Goal: Task Accomplishment & Management: Manage account settings

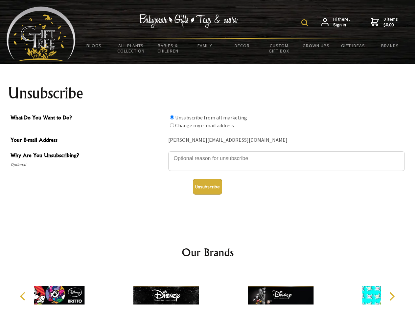
click at [305, 23] on img at bounding box center [304, 22] width 7 height 7
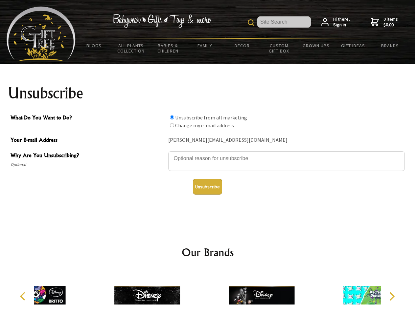
click at [207, 154] on textarea "Why Are You Unsubscribing?" at bounding box center [286, 161] width 236 height 20
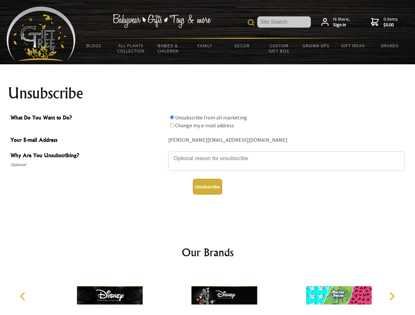
click at [172, 117] on input "What Do You Want to Do?" at bounding box center [172, 117] width 4 height 4
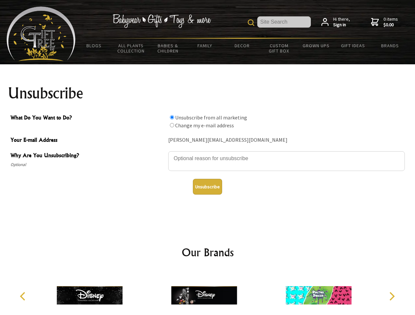
click at [172, 125] on input "What Do You Want to Do?" at bounding box center [172, 125] width 4 height 4
radio input "true"
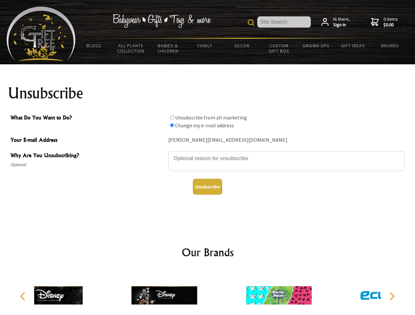
click at [207, 187] on button "Unsubscribe" at bounding box center [207, 187] width 29 height 16
click at [221, 293] on div at bounding box center [278, 296] width 114 height 51
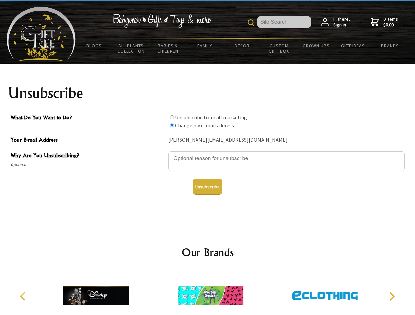
click at [24, 296] on icon "Previous" at bounding box center [23, 296] width 9 height 9
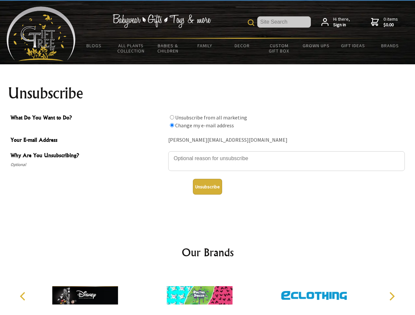
click at [391, 296] on icon "Next" at bounding box center [391, 296] width 9 height 9
